Goal: Information Seeking & Learning: Compare options

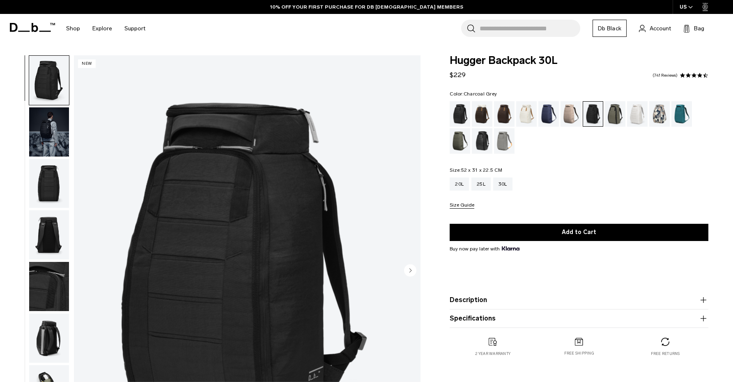
click at [44, 131] on img "button" at bounding box center [49, 132] width 40 height 49
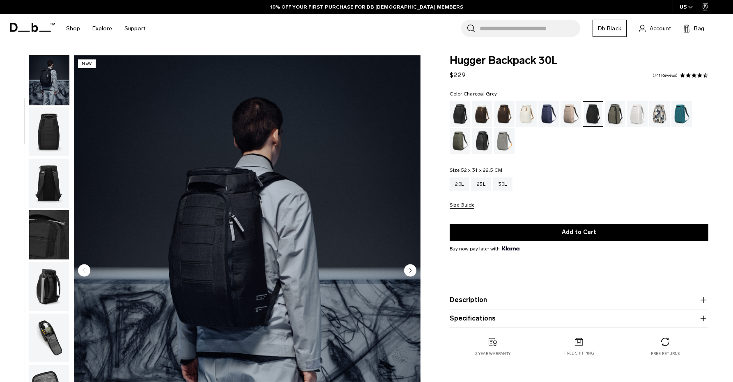
click at [50, 128] on img "button" at bounding box center [49, 132] width 40 height 49
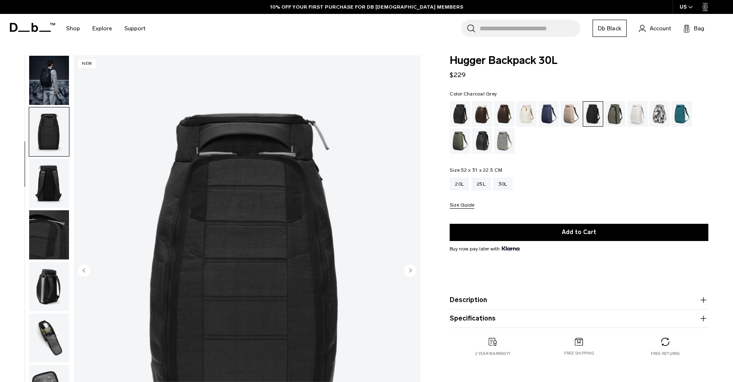
scroll to position [82, 0]
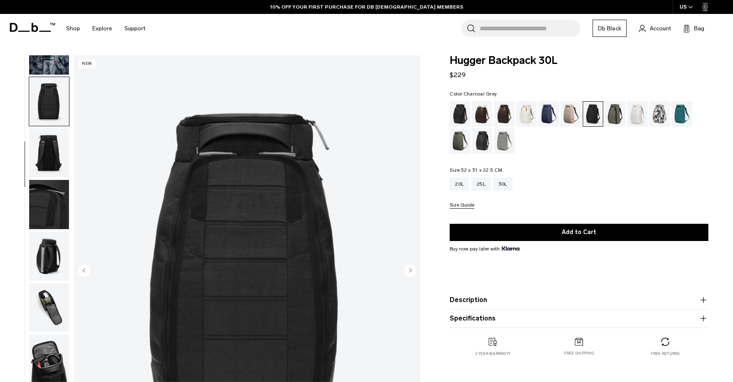
click at [51, 161] on img "button" at bounding box center [49, 152] width 40 height 49
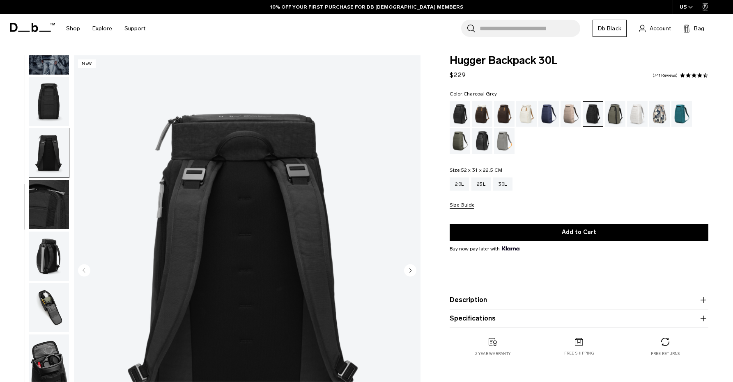
scroll to position [49, 0]
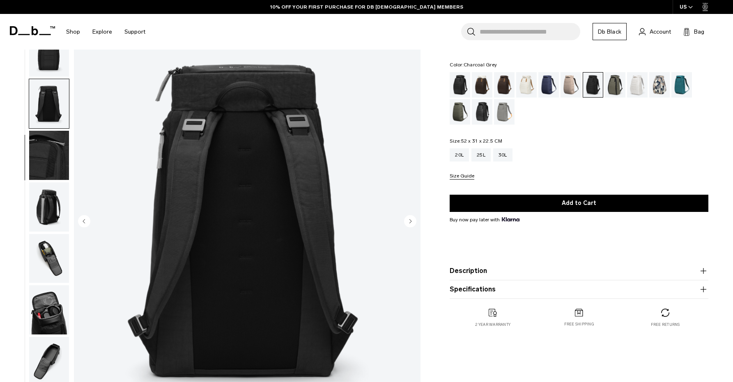
click at [53, 139] on img "button" at bounding box center [49, 155] width 40 height 49
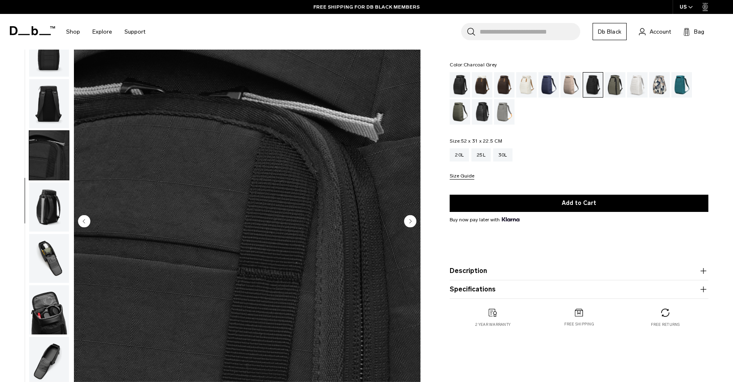
click at [49, 206] on img "button" at bounding box center [49, 207] width 40 height 49
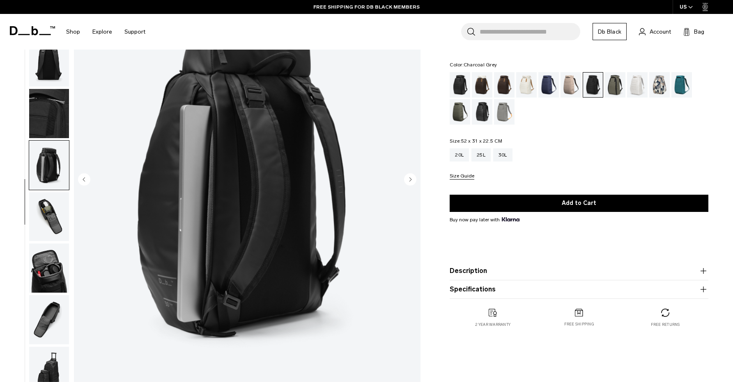
scroll to position [98, 0]
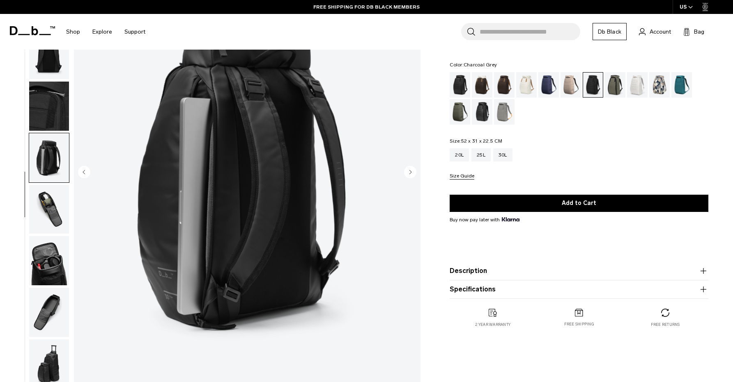
click at [55, 213] on img "button" at bounding box center [49, 209] width 40 height 49
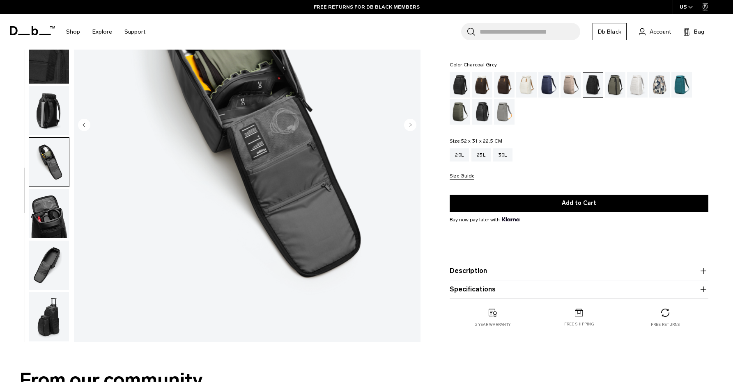
scroll to position [148, 0]
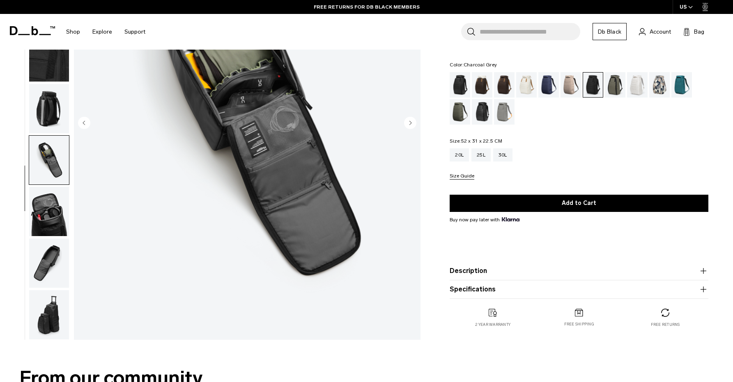
click at [51, 202] on img "button" at bounding box center [49, 211] width 40 height 49
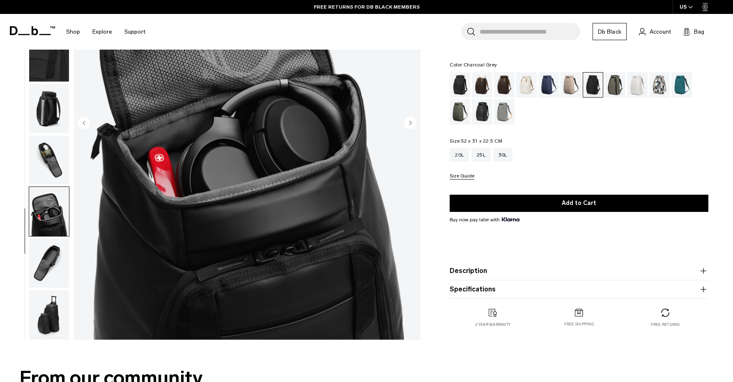
click at [47, 250] on img "button" at bounding box center [49, 263] width 40 height 49
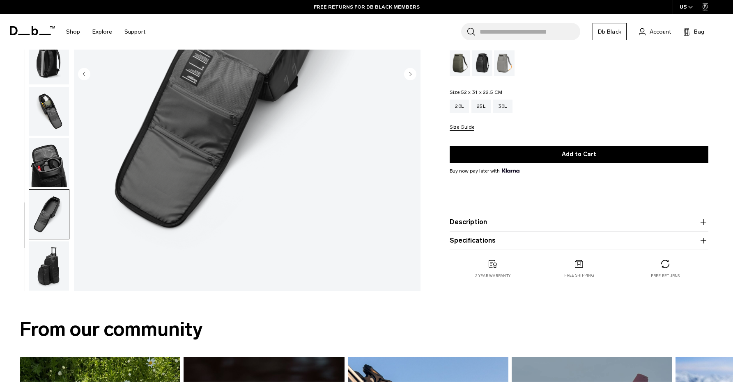
scroll to position [197, 0]
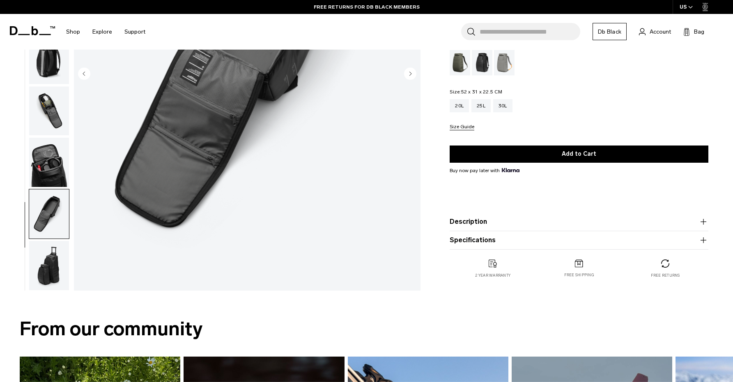
click at [49, 269] on img "button" at bounding box center [49, 265] width 40 height 49
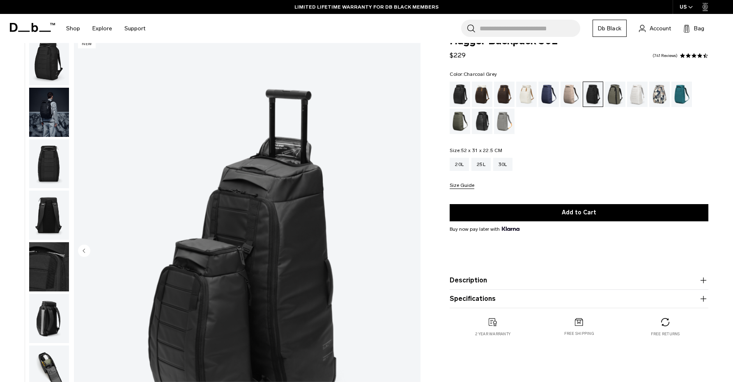
scroll to position [0, 0]
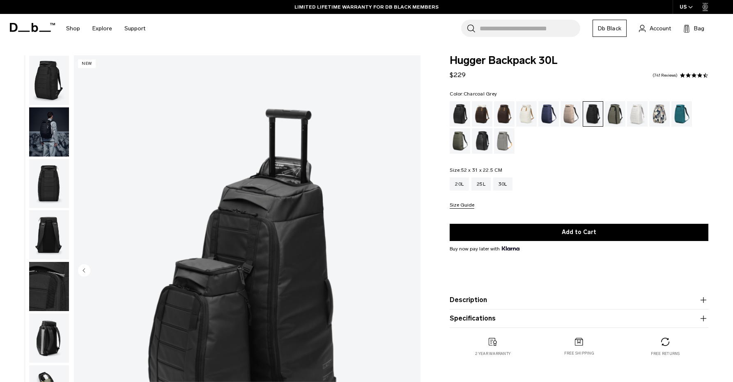
click at [58, 130] on img "button" at bounding box center [49, 132] width 40 height 49
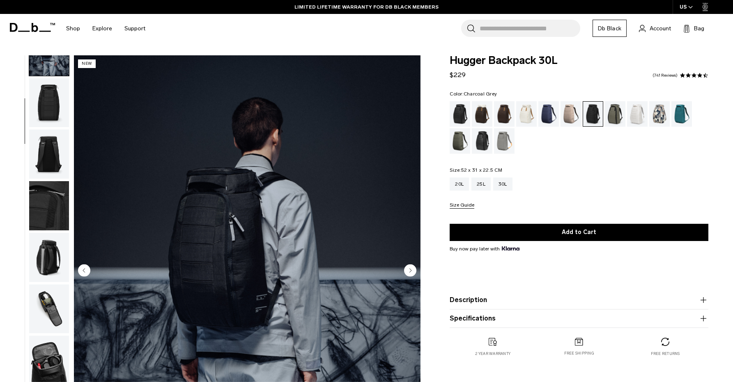
scroll to position [82, 0]
click at [56, 158] on img "button" at bounding box center [49, 152] width 40 height 49
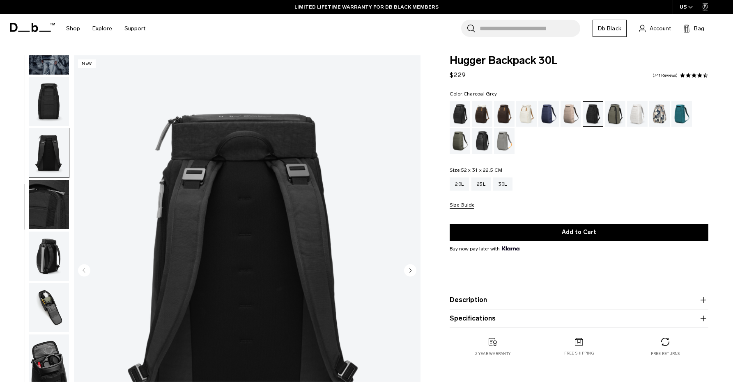
click at [55, 199] on img "button" at bounding box center [49, 204] width 40 height 49
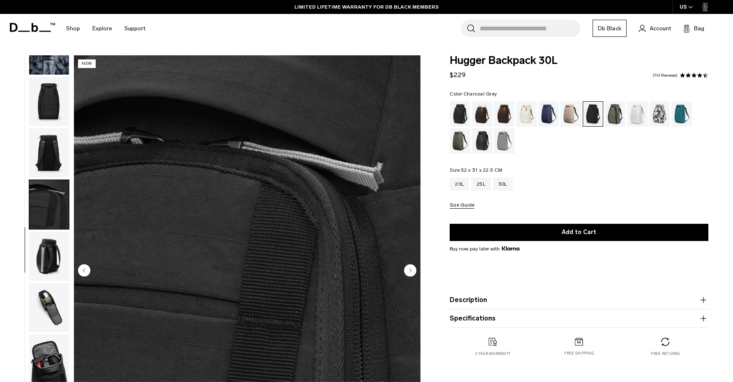
click at [60, 113] on img "button" at bounding box center [49, 101] width 40 height 49
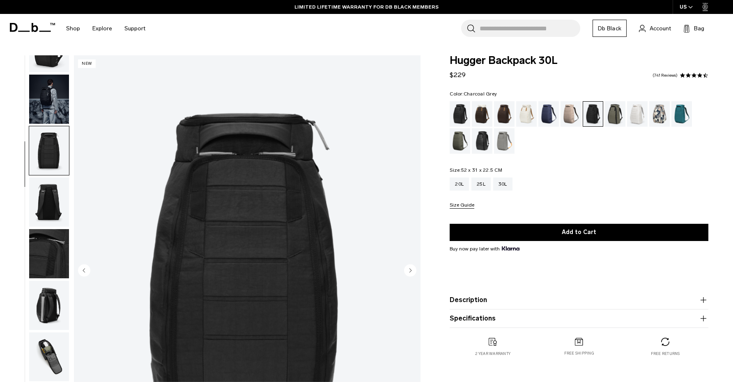
click at [59, 111] on img "button" at bounding box center [49, 99] width 40 height 49
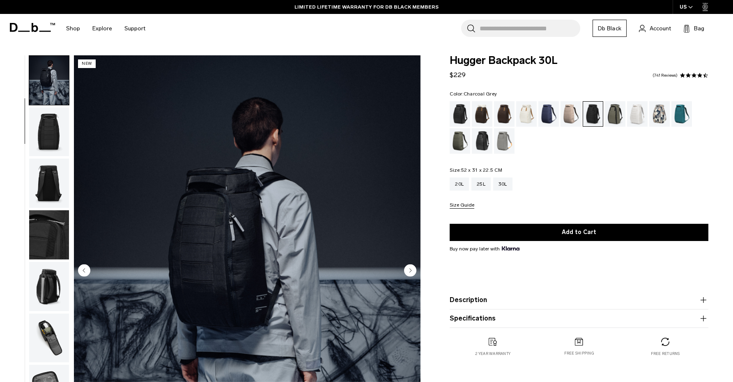
click at [223, 157] on img "2 / 10" at bounding box center [247, 271] width 346 height 433
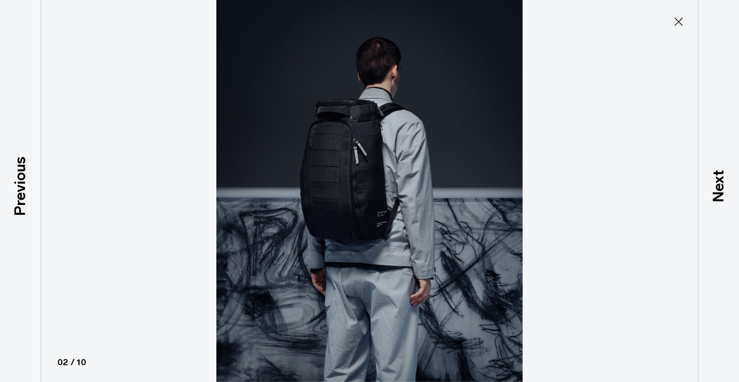
click at [679, 21] on icon at bounding box center [678, 21] width 13 height 13
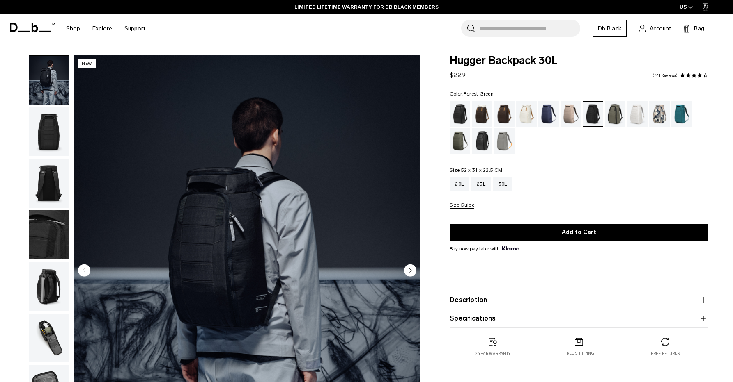
click at [623, 121] on div "Forest Green" at bounding box center [614, 113] width 21 height 25
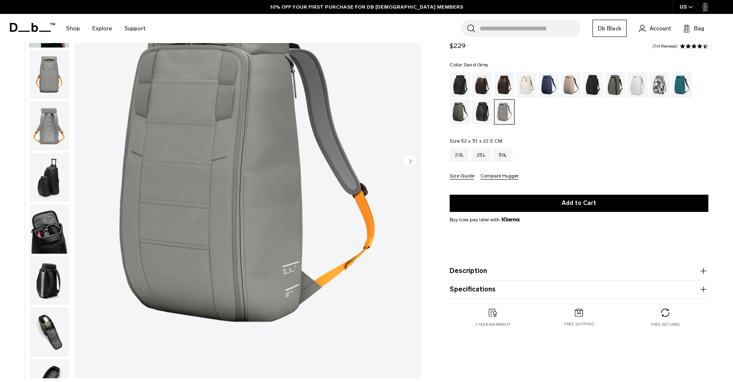
scroll to position [60, 0]
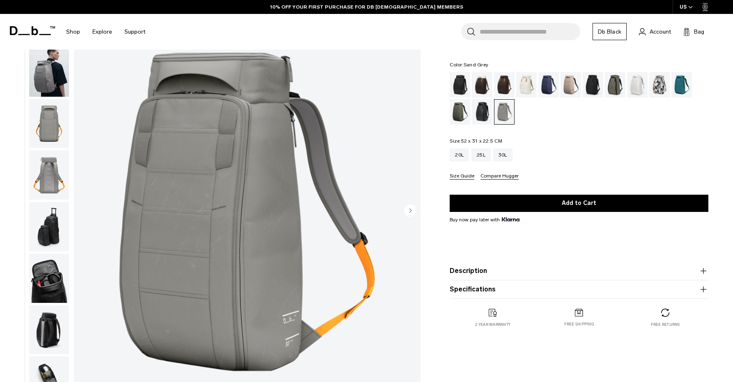
click at [57, 92] on img "button" at bounding box center [49, 72] width 40 height 49
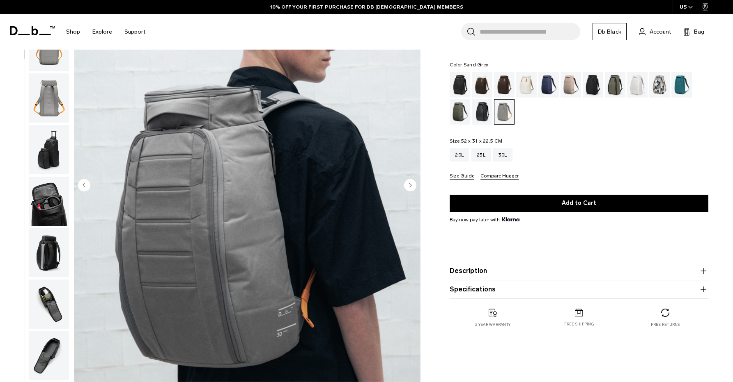
scroll to position [109, 0]
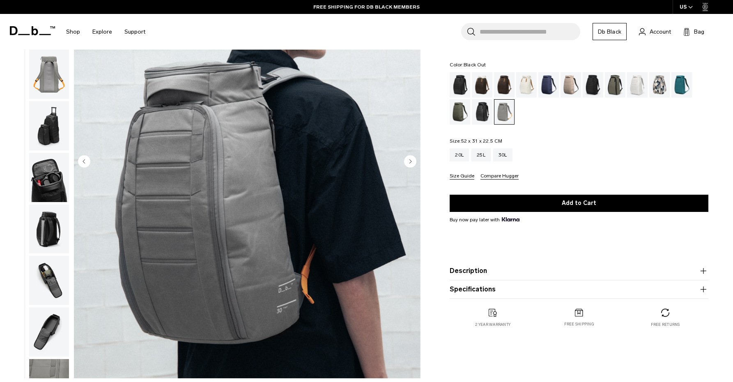
click at [465, 87] on div "Black Out" at bounding box center [459, 84] width 21 height 25
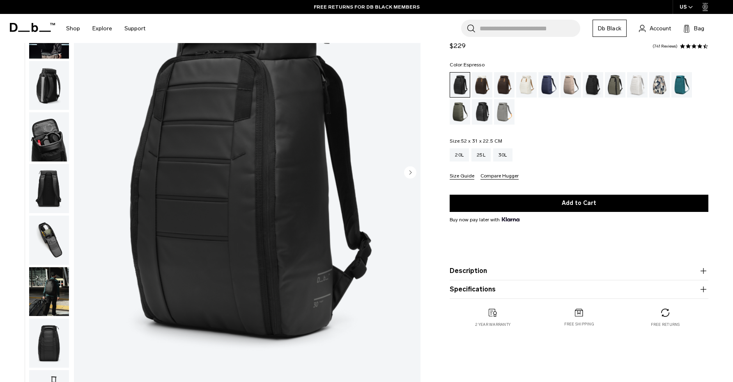
scroll to position [49, 0]
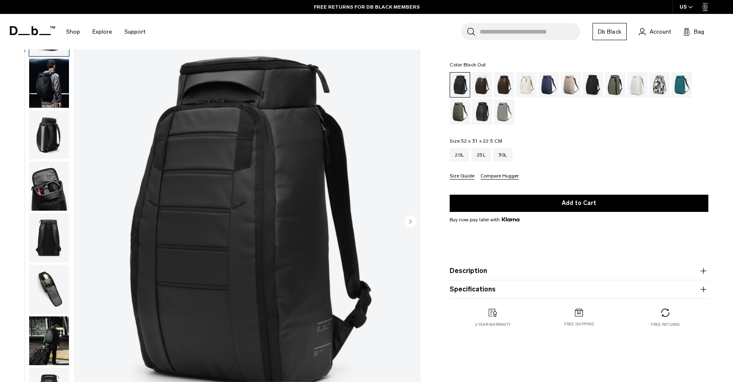
click at [236, 172] on img "1 / 11" at bounding box center [247, 223] width 346 height 433
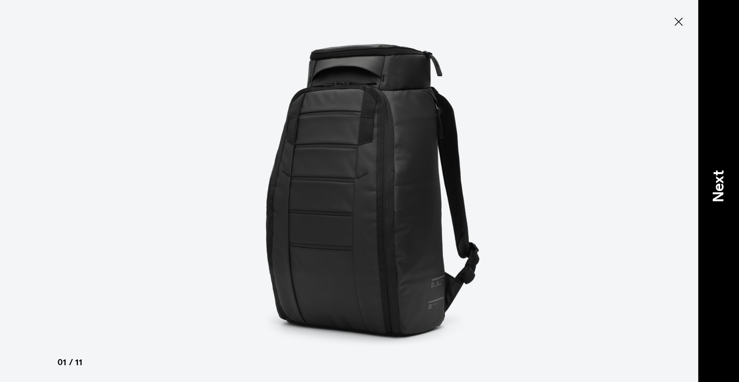
click at [714, 176] on p "Next" at bounding box center [718, 186] width 22 height 32
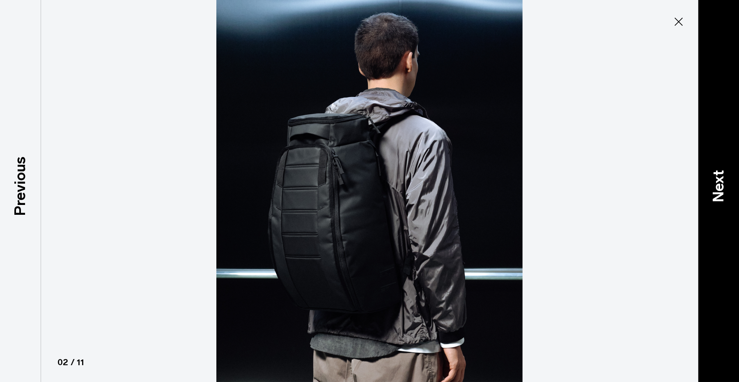
click at [714, 176] on p "Next" at bounding box center [718, 186] width 22 height 32
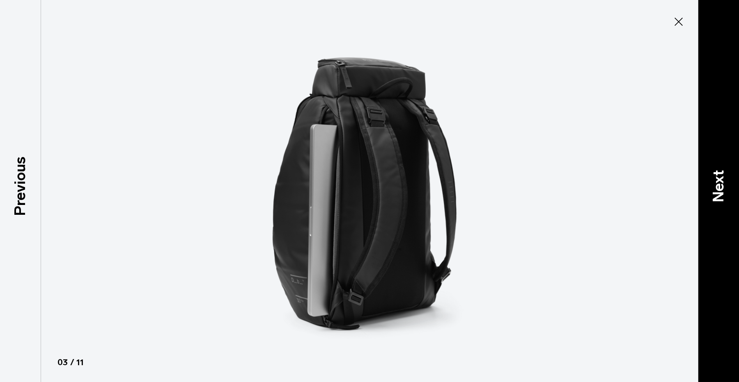
click at [714, 176] on p "Next" at bounding box center [718, 186] width 22 height 32
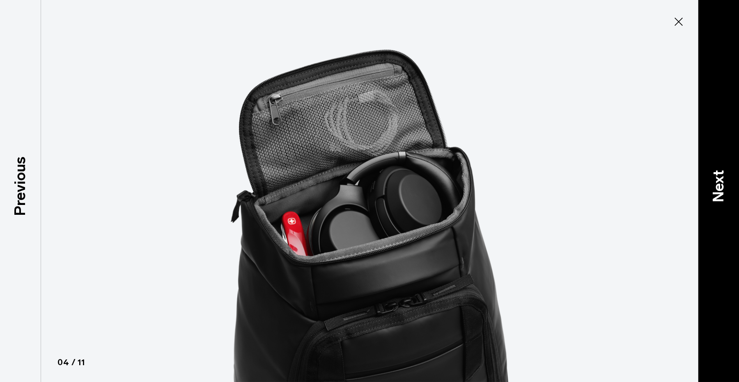
click at [714, 176] on p "Next" at bounding box center [718, 186] width 22 height 32
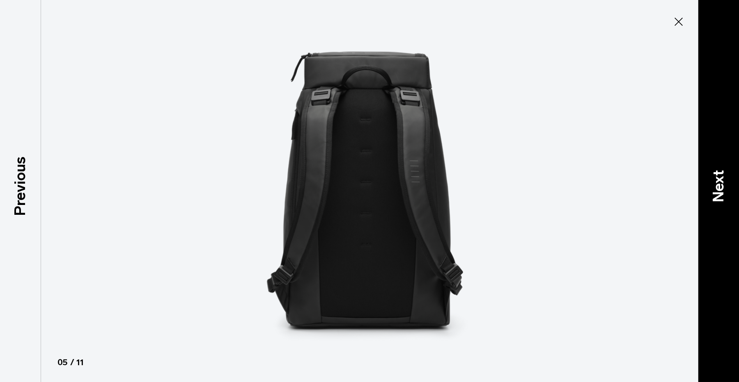
click at [714, 176] on p "Next" at bounding box center [718, 186] width 22 height 32
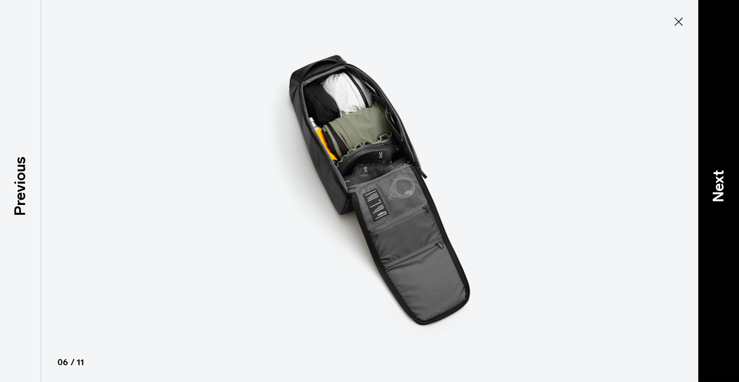
click at [714, 176] on p "Next" at bounding box center [718, 186] width 22 height 32
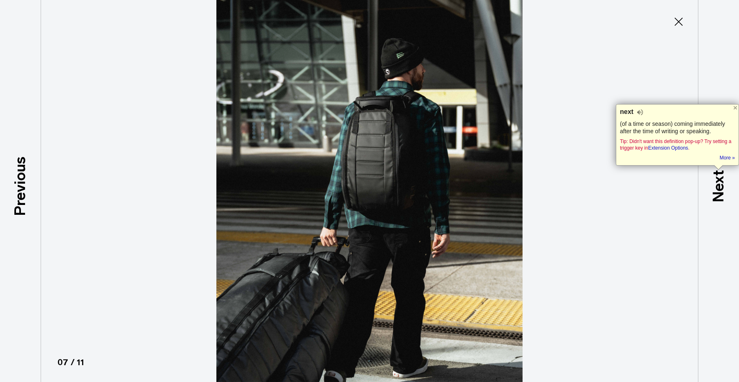
click at [682, 16] on icon at bounding box center [678, 21] width 13 height 13
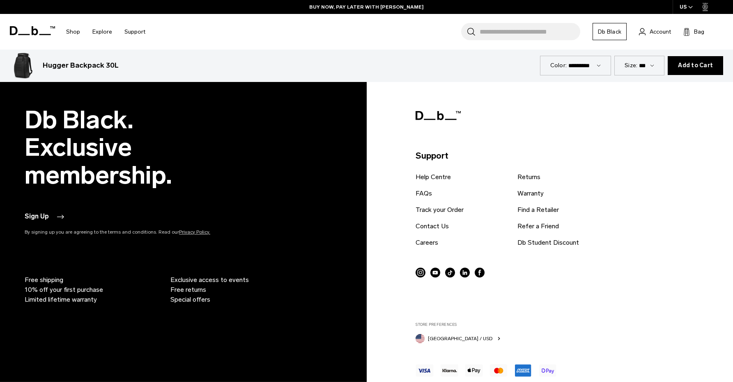
scroll to position [3727, 0]
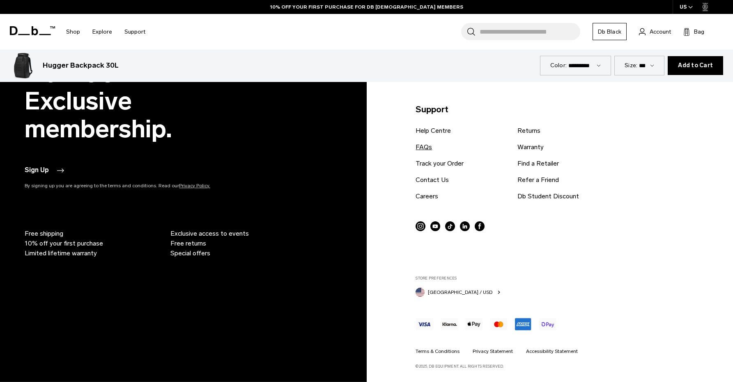
click at [421, 151] on link "FAQs" at bounding box center [423, 147] width 16 height 10
